Goal: Task Accomplishment & Management: Manage account settings

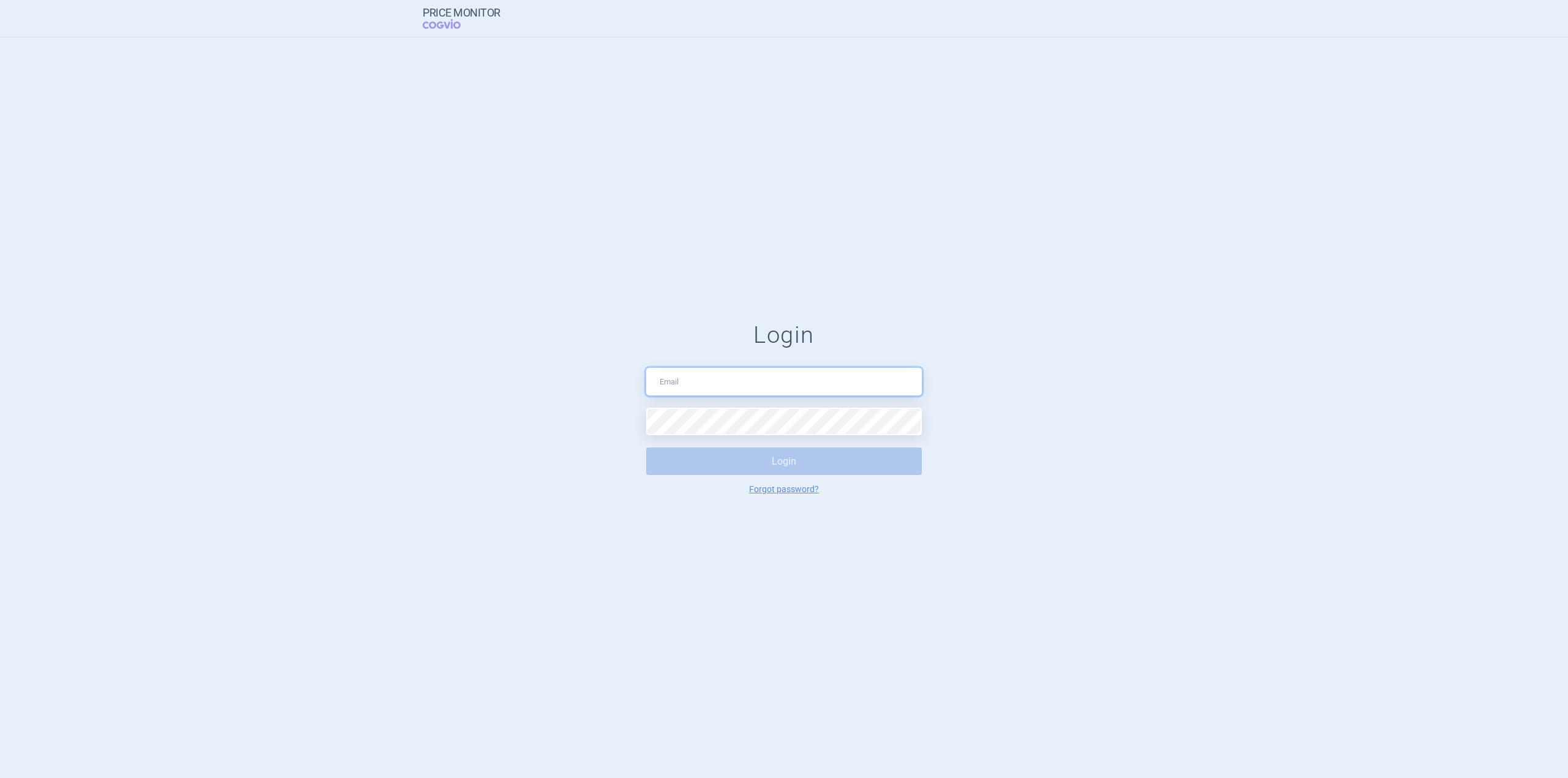
drag, startPoint x: 747, startPoint y: 378, endPoint x: 742, endPoint y: 384, distance: 7.8
click at [747, 378] on input "text" at bounding box center [784, 381] width 276 height 28
click at [646, 448] on button "Login" at bounding box center [784, 461] width 276 height 28
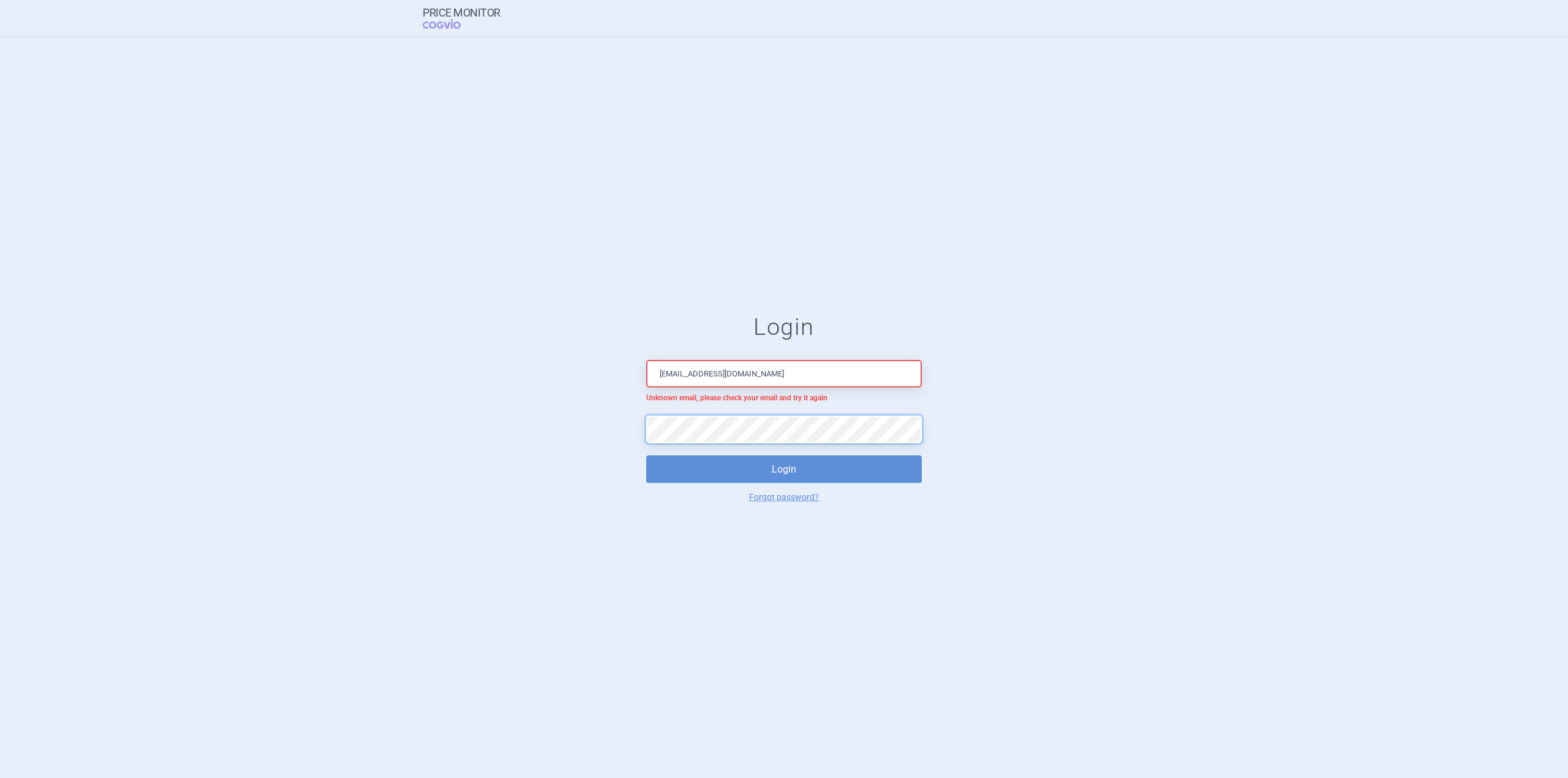
click at [596, 429] on form "Login [EMAIL_ADDRESS][DOMAIN_NAME] Unknown email, please check your email and t…" at bounding box center [784, 408] width 1519 height 188
click at [696, 469] on button "Login" at bounding box center [784, 469] width 276 height 28
click at [1066, 434] on form "Login [EMAIL_ADDRESS][DOMAIN_NAME] Unknown email, please check your email and t…" at bounding box center [784, 408] width 1519 height 188
drag, startPoint x: 677, startPoint y: 372, endPoint x: 650, endPoint y: 371, distance: 27.0
click at [650, 371] on input "[EMAIL_ADDRESS][DOMAIN_NAME]" at bounding box center [784, 373] width 276 height 28
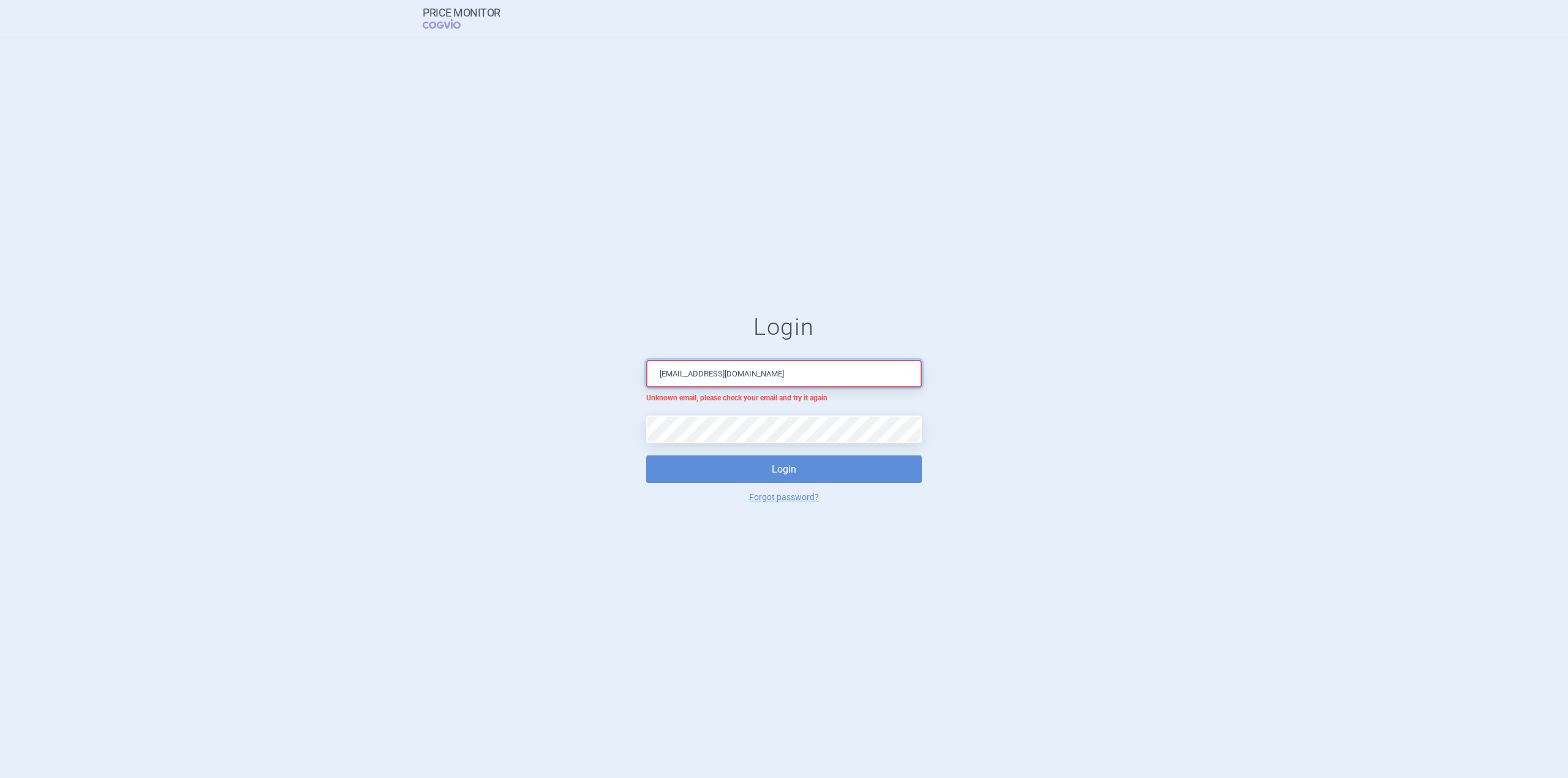
type input "[EMAIL_ADDRESS][DOMAIN_NAME]"
click at [646, 456] on button "Login" at bounding box center [784, 469] width 276 height 28
click at [1147, 272] on div "Login [EMAIL_ADDRESS][DOMAIN_NAME] Unknown email, please check your email and t…" at bounding box center [784, 408] width 1568 height 741
